Goal: Task Accomplishment & Management: Manage account settings

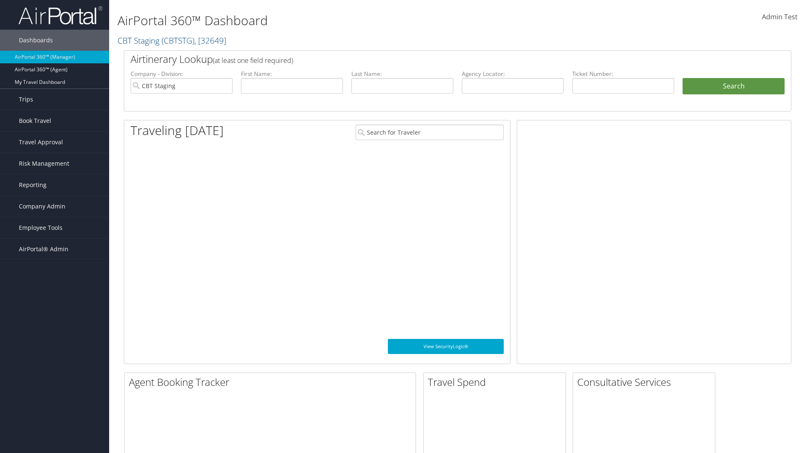
click at [55, 206] on span "Company Admin" at bounding box center [42, 206] width 47 height 21
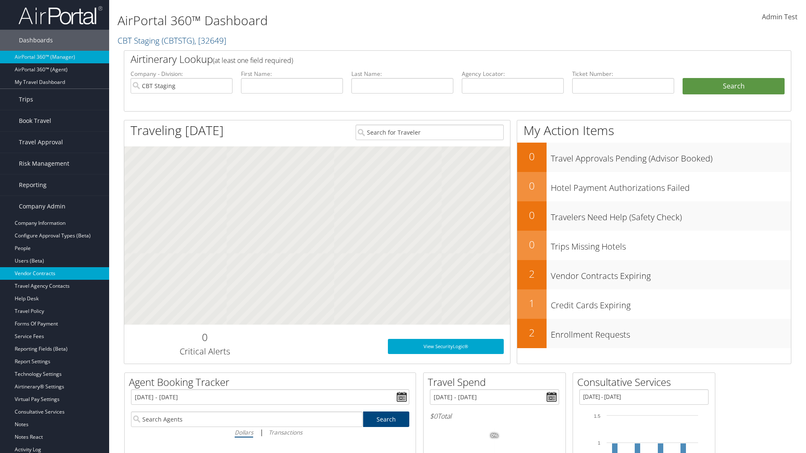
click at [55, 274] on link "Vendor Contracts" at bounding box center [54, 273] width 109 height 13
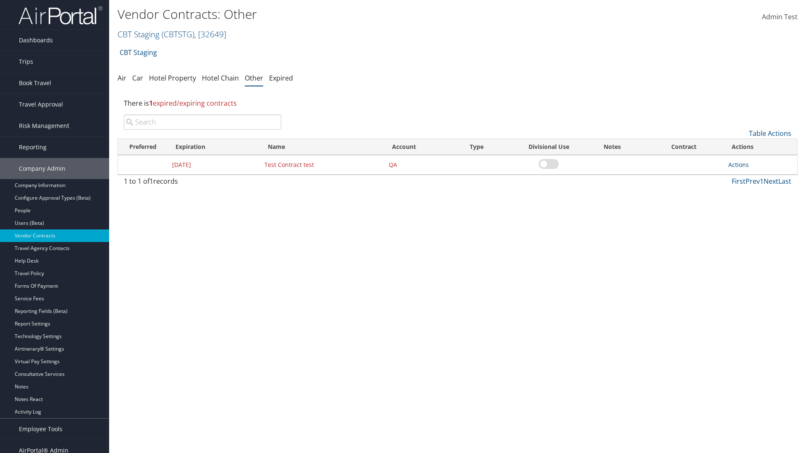
click at [202, 122] on input "search" at bounding box center [202, 122] width 157 height 15
type input "Test Contract test"
click at [738, 165] on link "Actions" at bounding box center [738, 165] width 21 height 8
click at [751, 206] on link "Edit" at bounding box center [751, 206] width 45 height 14
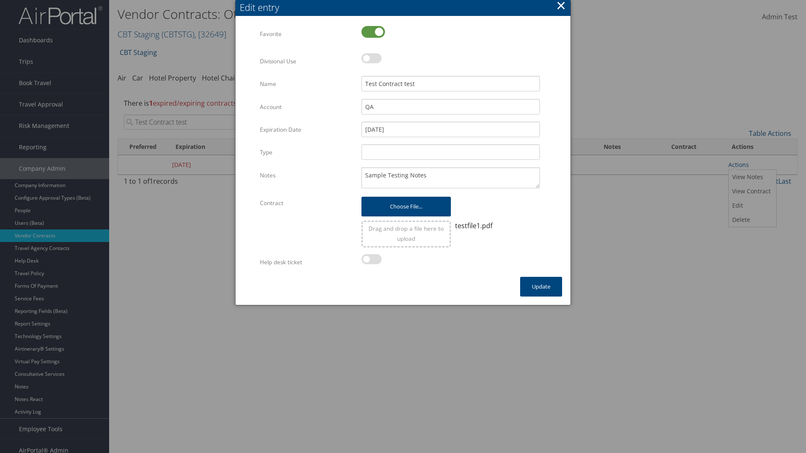
click at [373, 31] on label at bounding box center [373, 32] width 24 height 12
click at [371, 31] on input "checkbox" at bounding box center [368, 32] width 5 height 5
click at [373, 31] on label at bounding box center [373, 32] width 24 height 12
click at [371, 31] on input "checkbox" at bounding box center [368, 32] width 5 height 5
checkbox input "true"
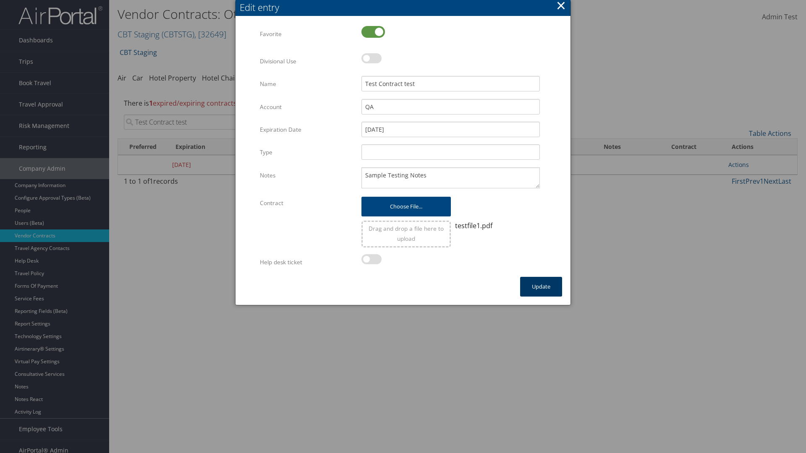
click at [541, 287] on button "Update" at bounding box center [541, 287] width 42 height 20
